Goal: Task Accomplishment & Management: Manage account settings

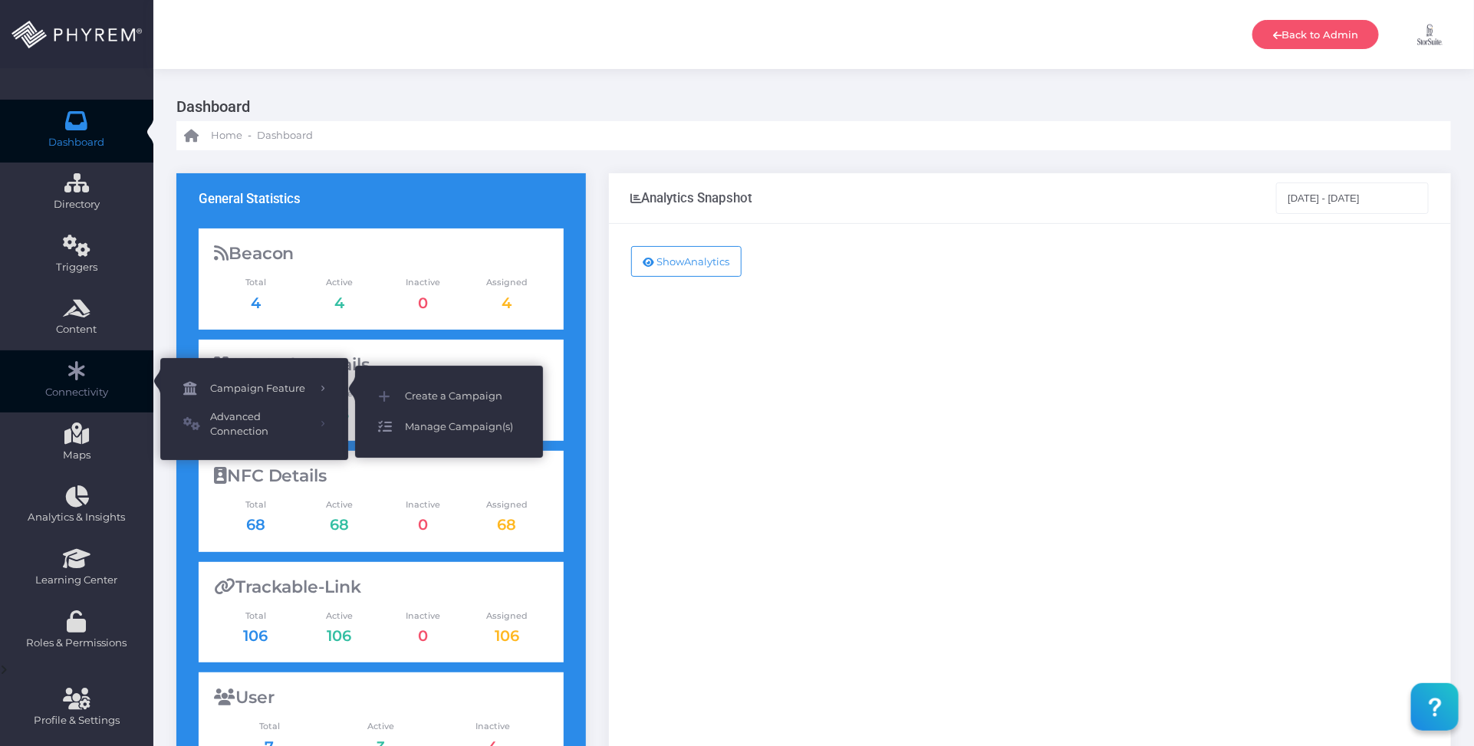
click at [466, 427] on span "Manage Campaign(s)" at bounding box center [462, 427] width 115 height 20
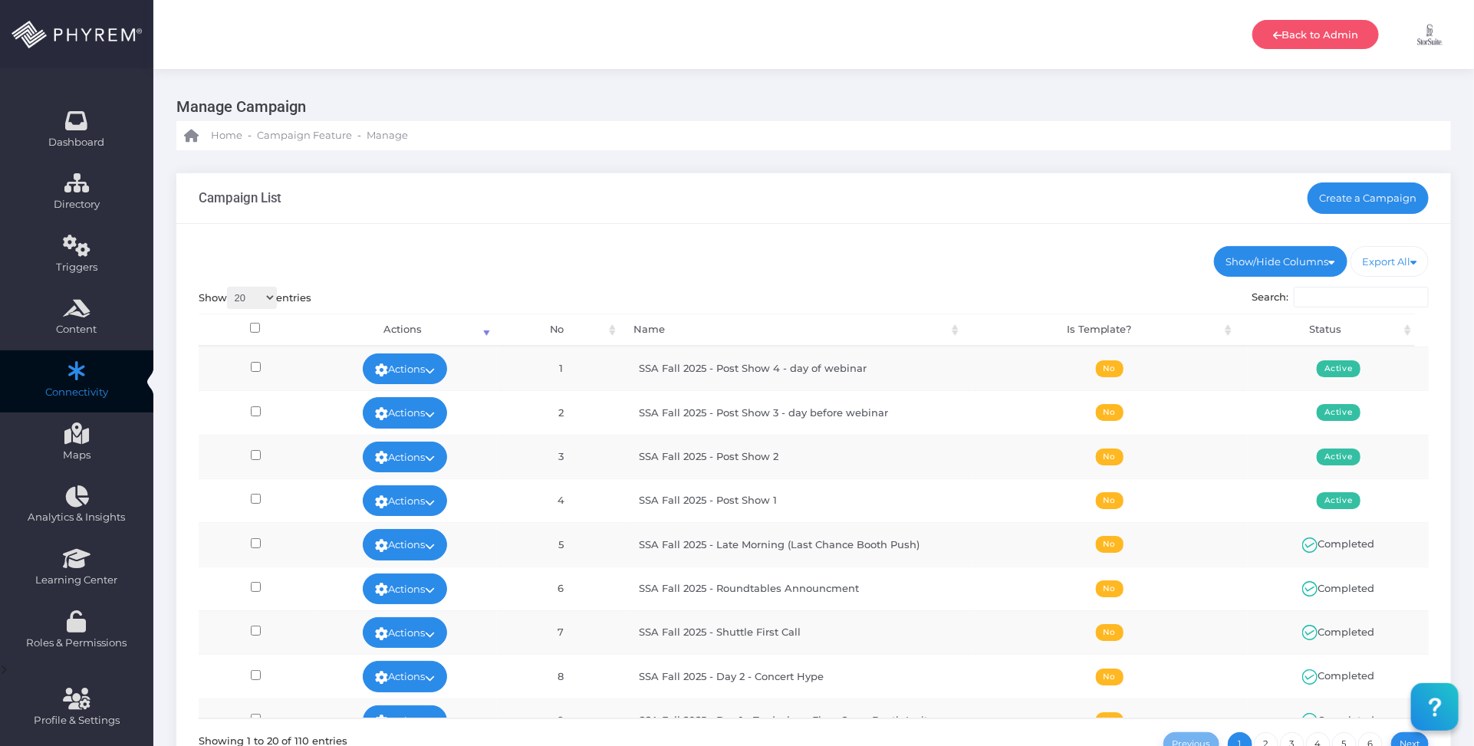
click at [1017, 238] on div "Show/Hide Columns No Name Is Template? Status DONE" at bounding box center [813, 520] width 1275 height 593
click at [884, 284] on div "Show/Hide Columns No Name Is Template? Status DONE" at bounding box center [813, 520] width 1275 height 593
